Goal: Transaction & Acquisition: Purchase product/service

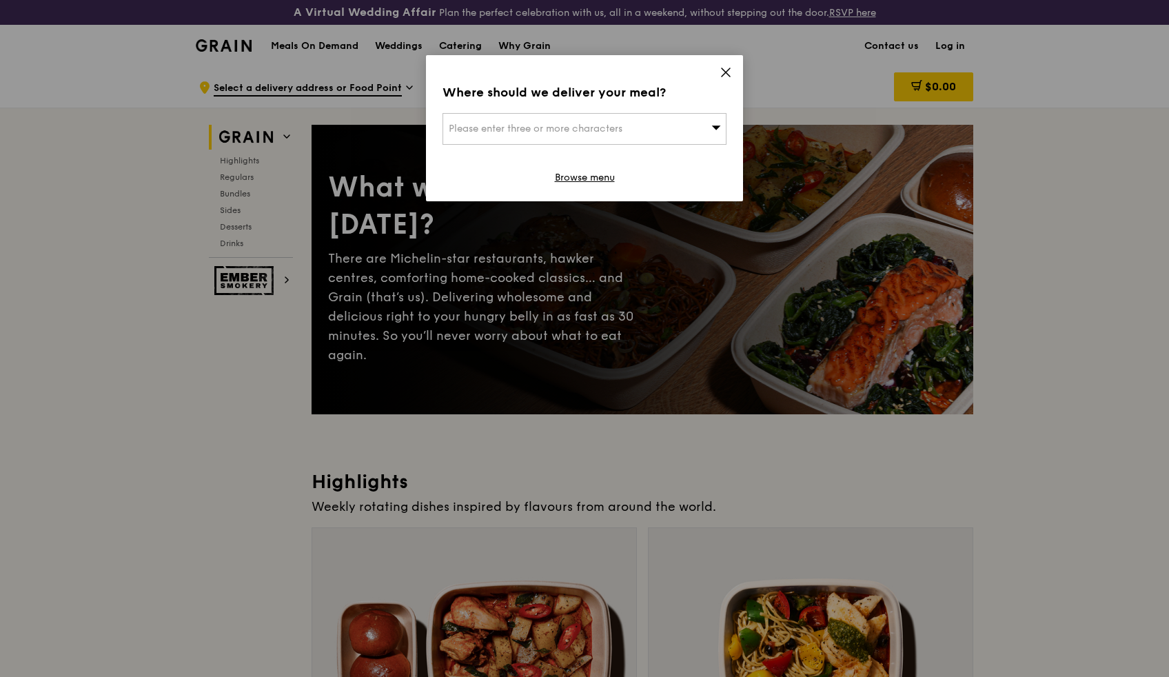
click at [726, 76] on icon at bounding box center [725, 72] width 12 height 12
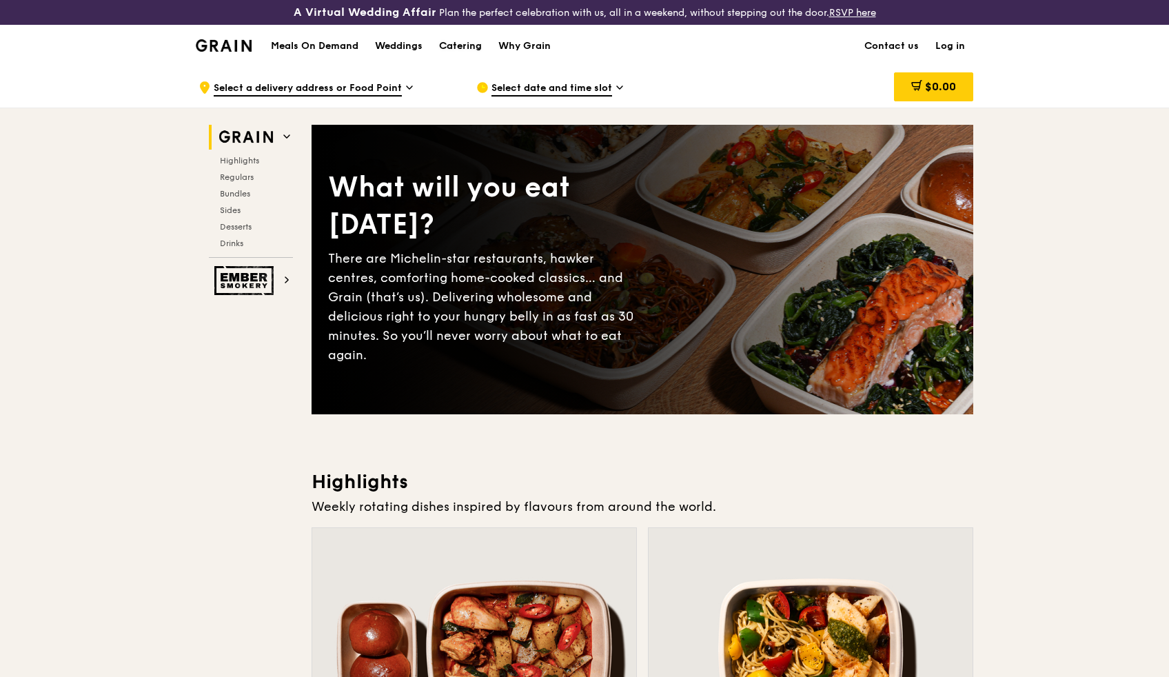
click at [453, 49] on div "Catering" at bounding box center [460, 45] width 43 height 41
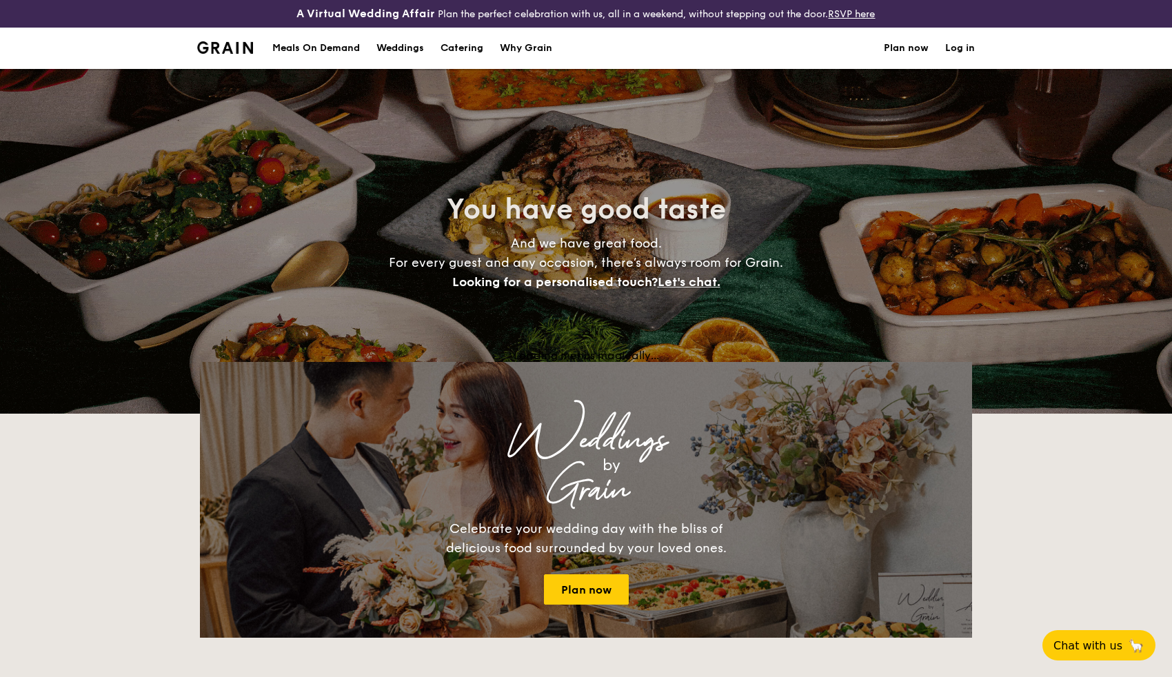
select select
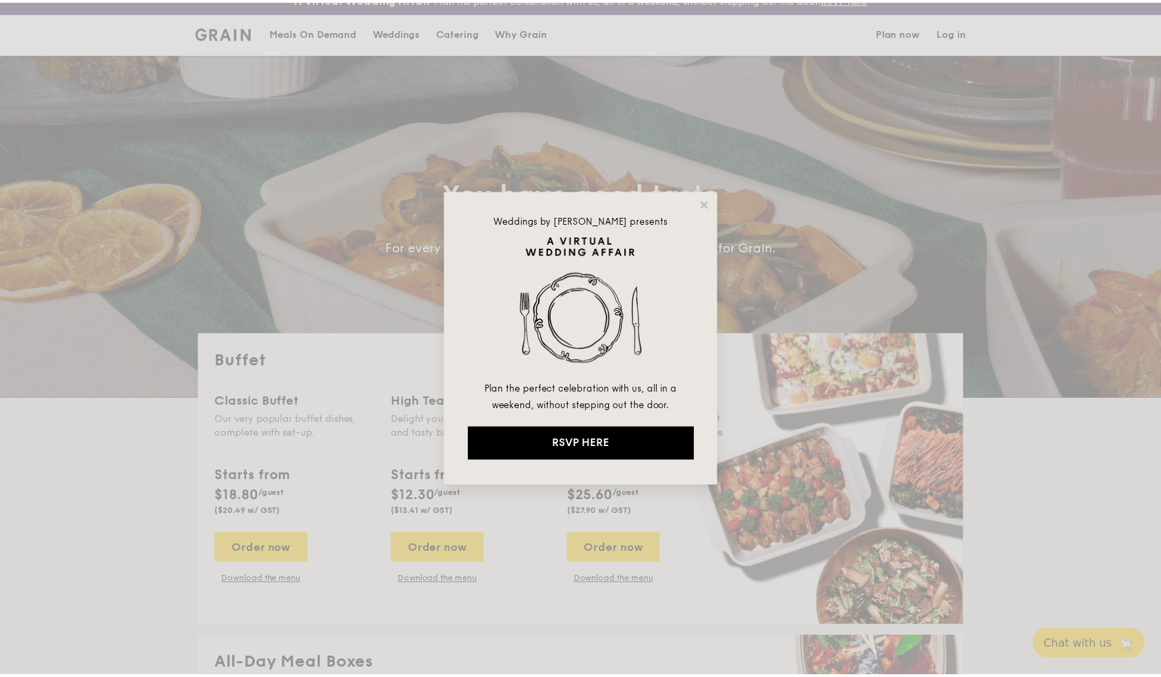
scroll to position [25, 0]
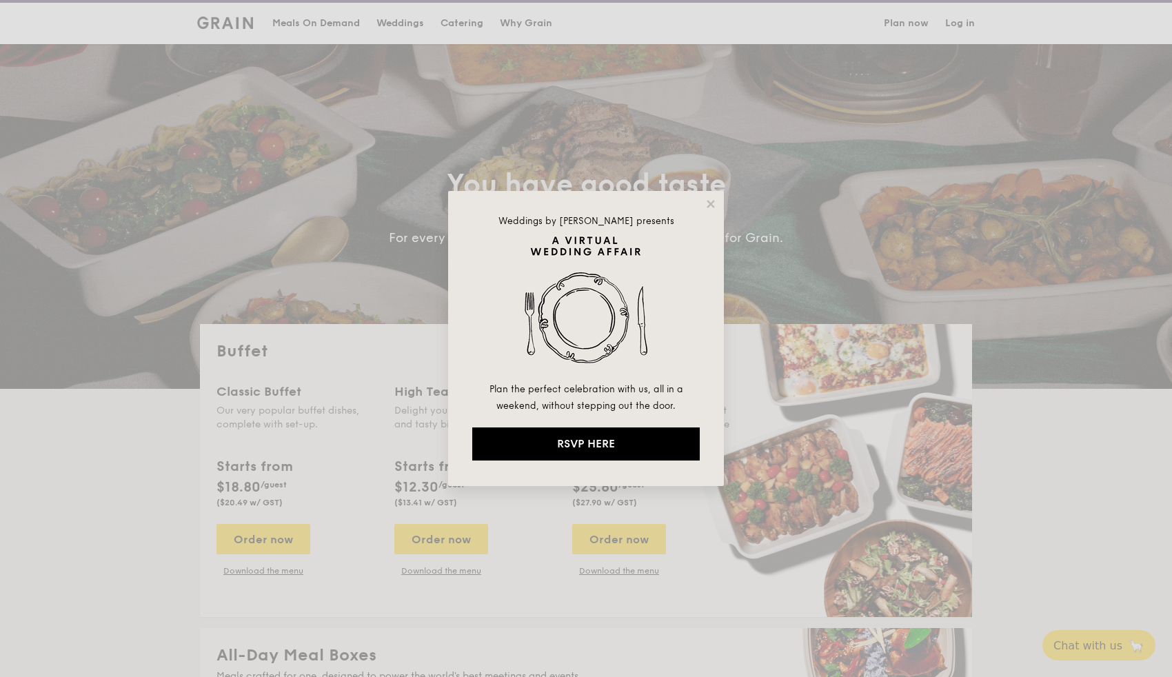
click at [703, 206] on div "Weddings by [PERSON_NAME] presents Plan the perfect celebration with us, all in…" at bounding box center [586, 338] width 276 height 295
click at [708, 205] on icon at bounding box center [710, 204] width 8 height 8
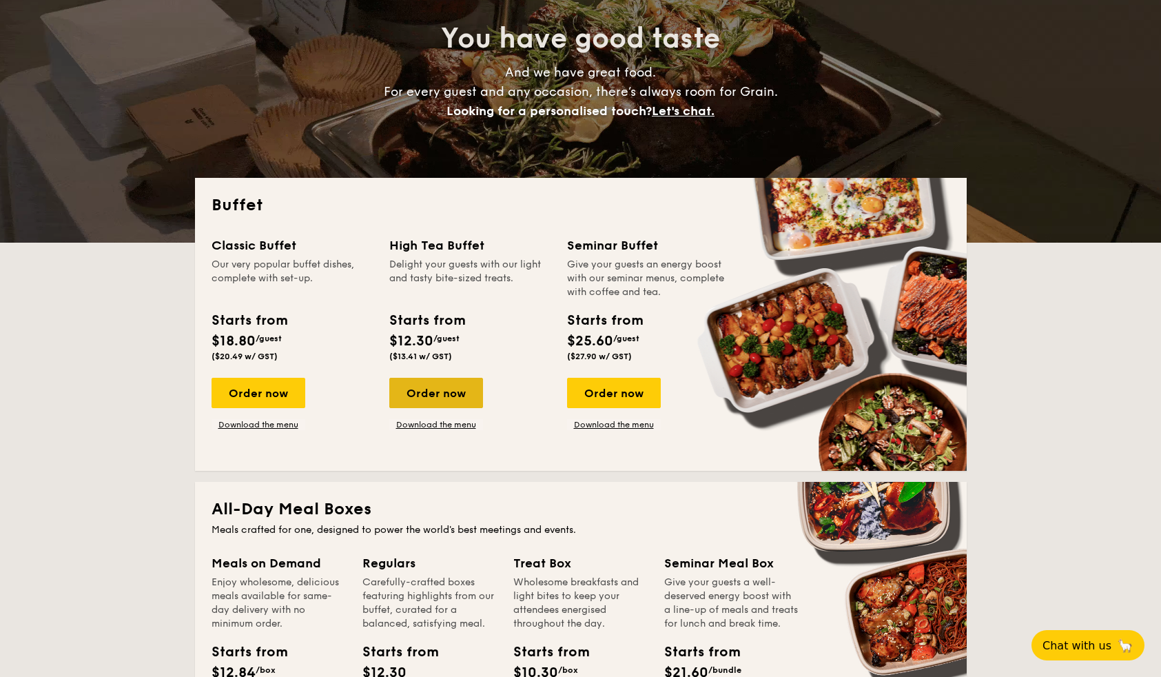
scroll to position [194, 0]
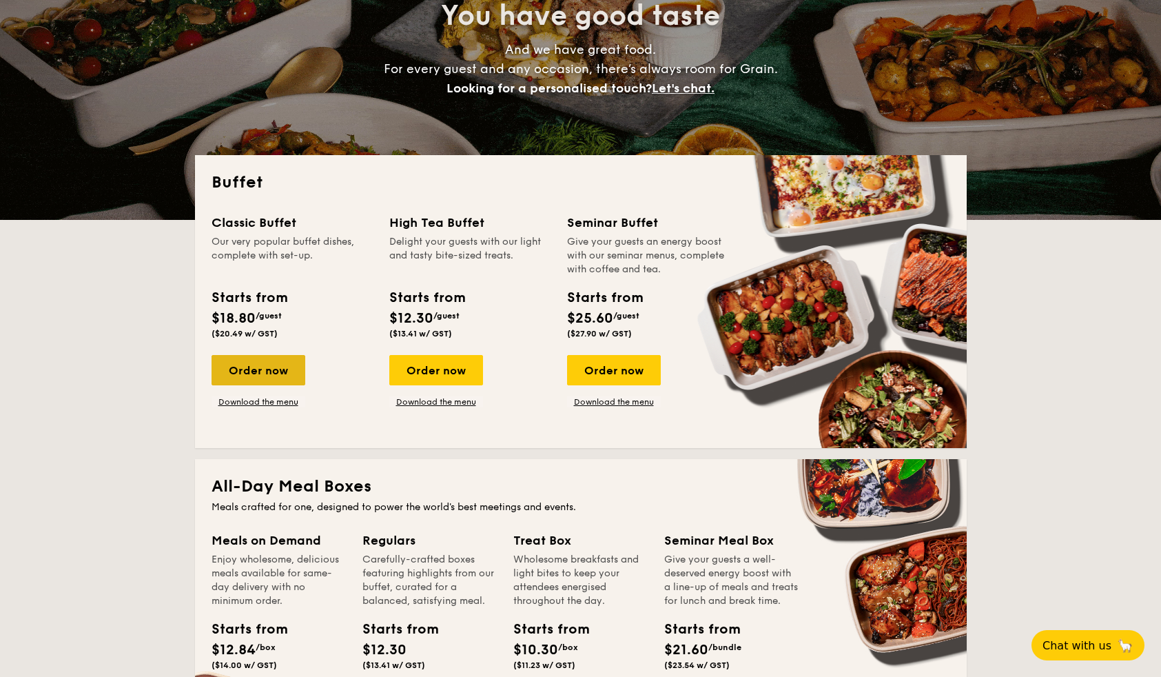
click at [276, 371] on div "Order now" at bounding box center [259, 370] width 94 height 30
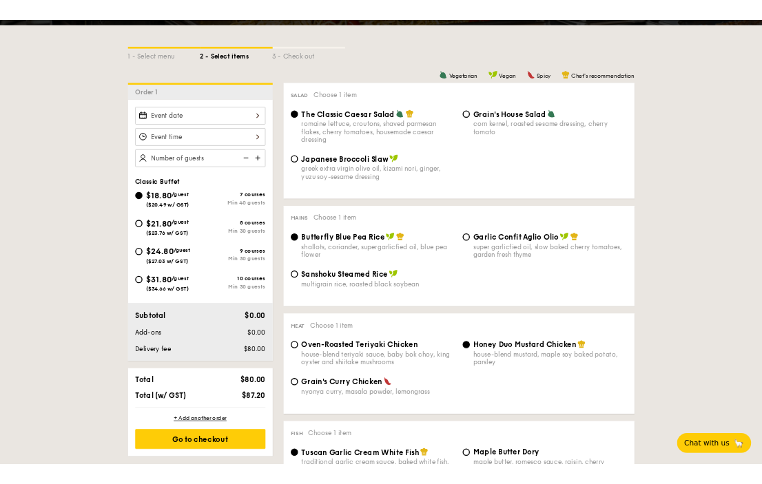
scroll to position [323, 0]
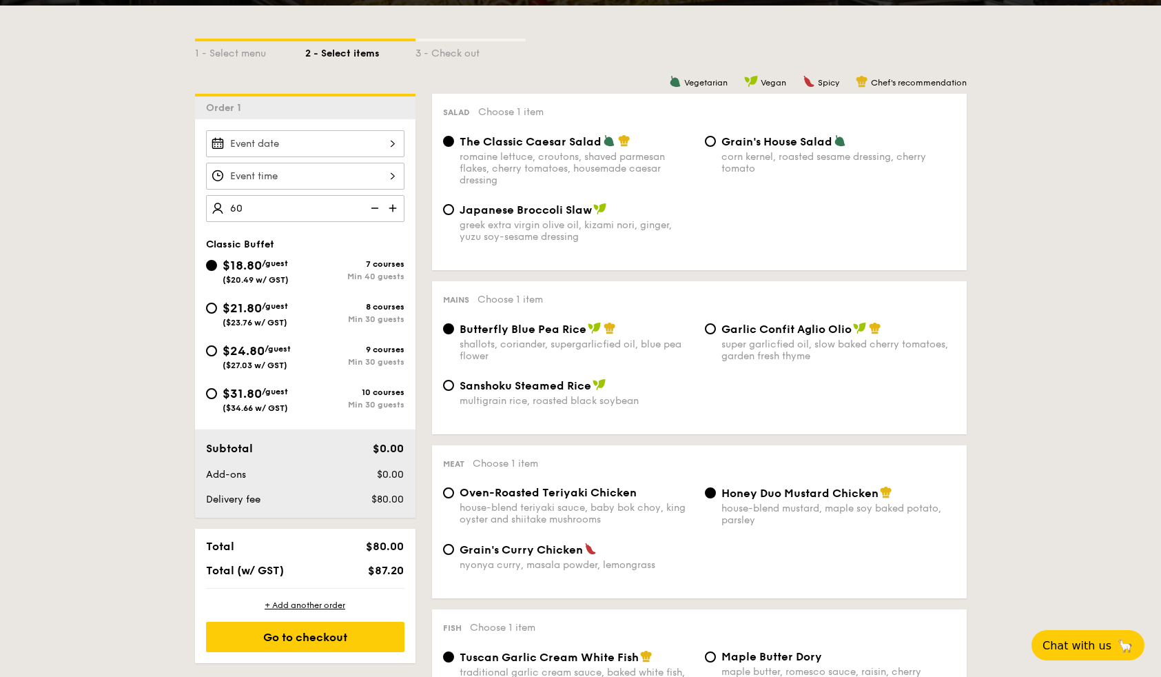
type input "60 guests"
